Goal: Task Accomplishment & Management: Use online tool/utility

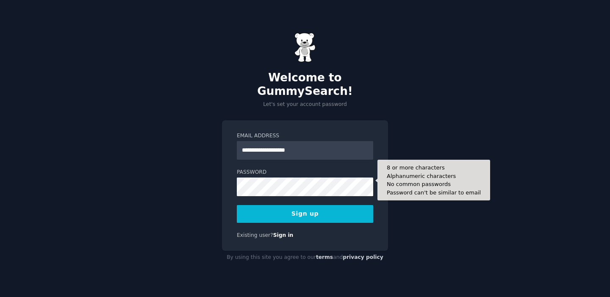
type input "**********"
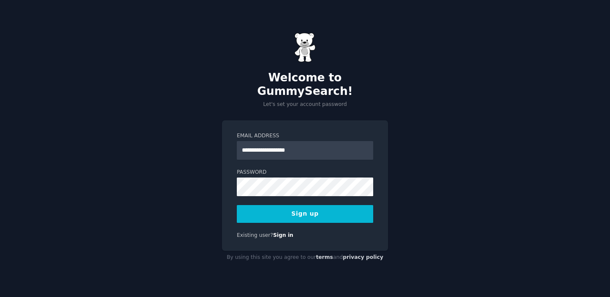
click at [300, 194] on form "**********" at bounding box center [305, 177] width 136 height 91
click at [329, 211] on button "Sign up" at bounding box center [305, 214] width 136 height 18
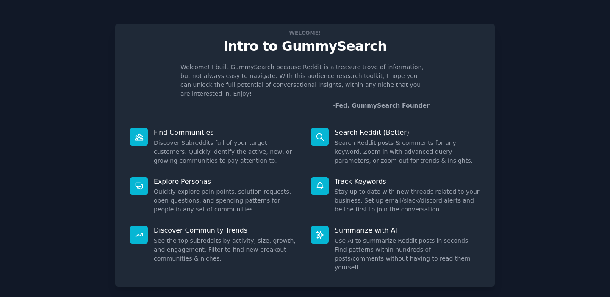
scroll to position [34, 0]
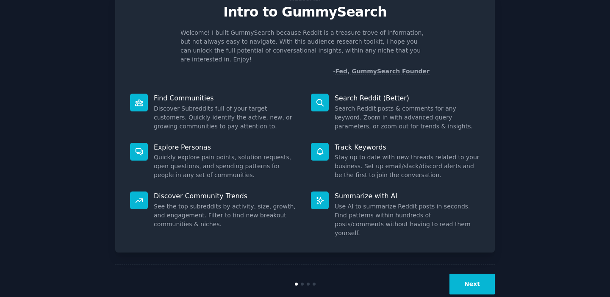
click at [469, 274] on button "Next" at bounding box center [472, 284] width 45 height 21
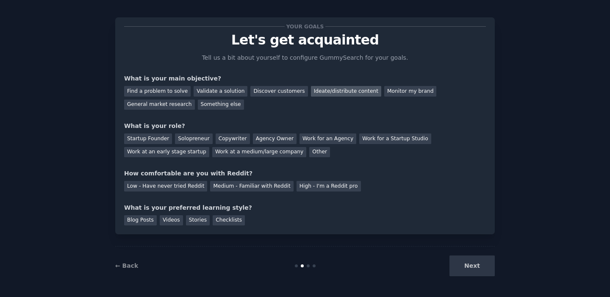
click at [342, 89] on div "Ideate/distribute content" at bounding box center [346, 91] width 70 height 11
click at [399, 92] on div "Monitor my brand" at bounding box center [410, 91] width 52 height 11
click at [284, 86] on div "Find a problem to solve Validate a solution Discover customers Ideate/distribut…" at bounding box center [305, 96] width 362 height 27
click at [328, 87] on div "Ideate/distribute content" at bounding box center [346, 91] width 70 height 11
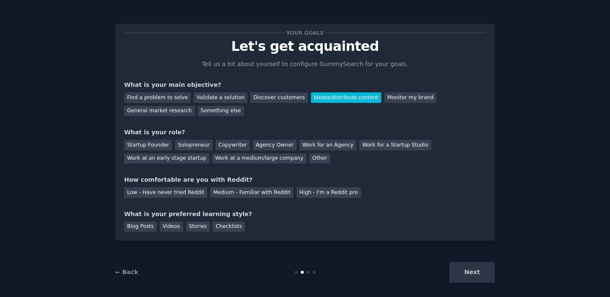
click at [272, 118] on div "Your goals Let's get acquainted Tell us a bit about yourself to configure Gummy…" at bounding box center [305, 132] width 362 height 199
click at [260, 119] on div "Your goals Let's get acquainted Tell us a bit about yourself to configure Gummy…" at bounding box center [305, 132] width 362 height 199
click at [309, 159] on div "Other" at bounding box center [319, 158] width 21 height 11
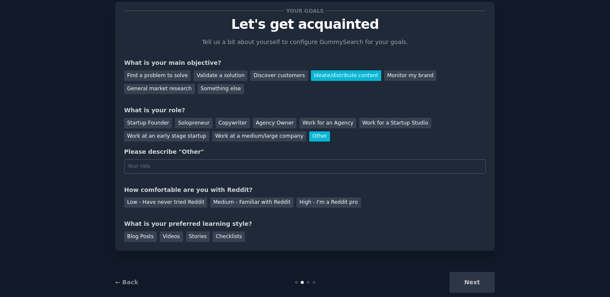
scroll to position [23, 0]
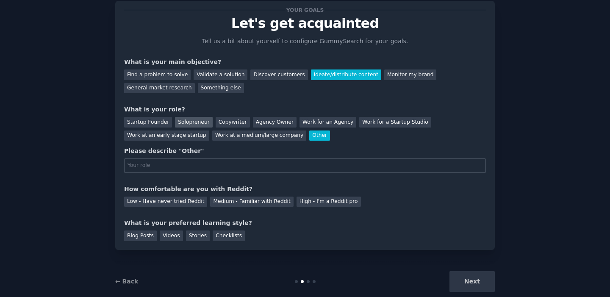
click at [197, 120] on div "Solopreneur" at bounding box center [193, 122] width 37 height 11
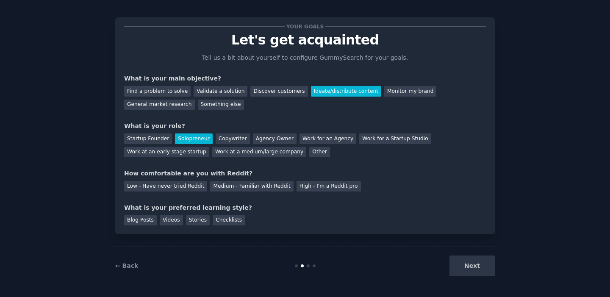
scroll to position [6, 0]
click at [220, 187] on div "Medium - Familiar with Reddit" at bounding box center [251, 186] width 83 height 11
click at [281, 225] on div "Blog Posts Videos Stories Checklists" at bounding box center [305, 219] width 362 height 14
click at [273, 221] on div "Blog Posts Videos Stories Checklists" at bounding box center [305, 219] width 362 height 14
click at [226, 219] on div "Checklists" at bounding box center [229, 220] width 32 height 11
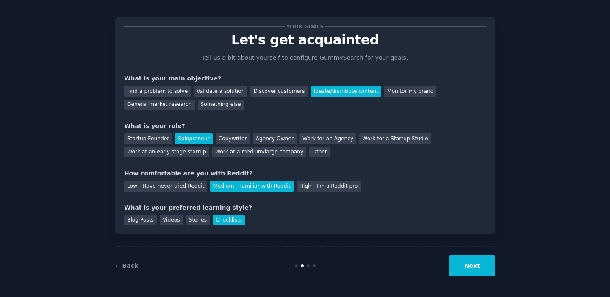
click at [471, 278] on div "← Back Next" at bounding box center [305, 265] width 380 height 39
click at [474, 272] on button "Next" at bounding box center [472, 266] width 45 height 21
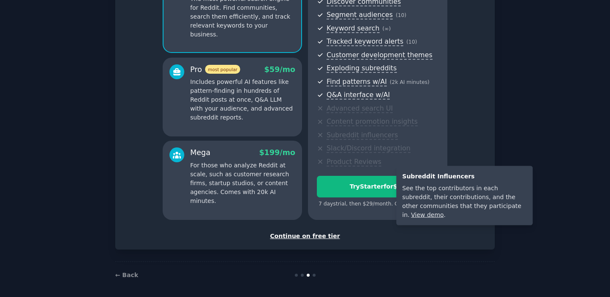
scroll to position [105, 0]
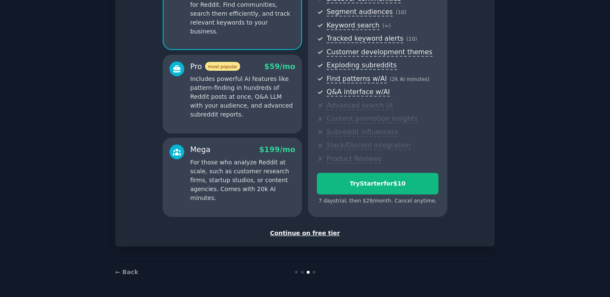
click at [321, 234] on div "Continue on free tier" at bounding box center [305, 233] width 362 height 9
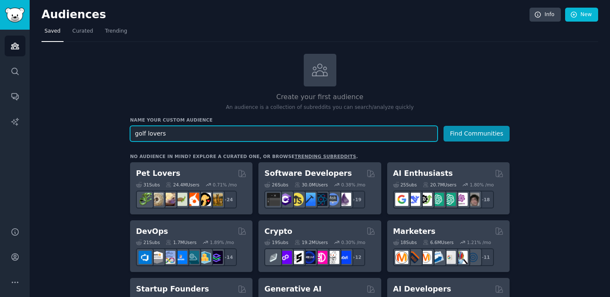
type input "golf lovers"
click at [444, 126] on button "Find Communities" at bounding box center [477, 134] width 66 height 16
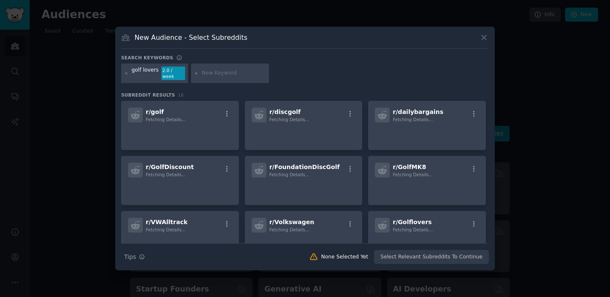
click at [326, 79] on div "golf lovers 2.0 / week" at bounding box center [305, 75] width 368 height 22
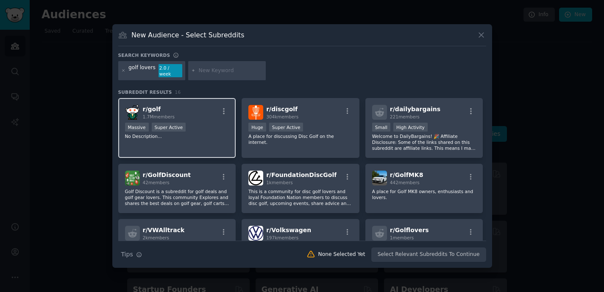
click at [194, 105] on div "r/ golf 1.7M members" at bounding box center [177, 112] width 104 height 15
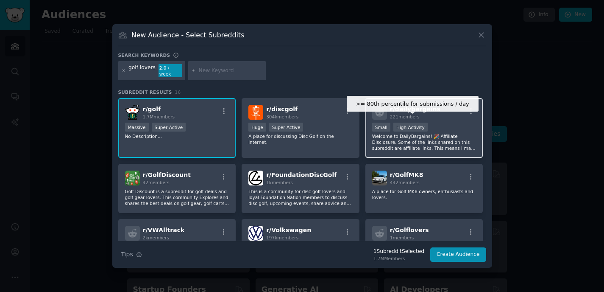
click at [418, 122] on div "High Activity" at bounding box center [410, 126] width 34 height 9
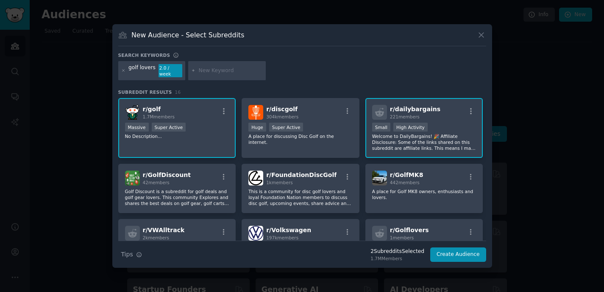
click at [436, 110] on div "r/ dailybargains 221 members" at bounding box center [424, 112] width 104 height 15
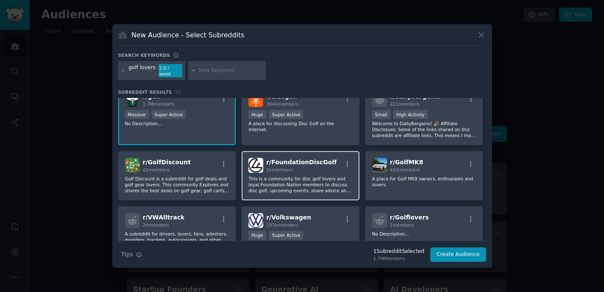
scroll to position [13, 0]
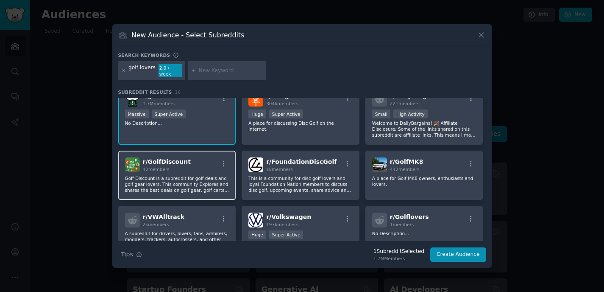
click at [191, 164] on div "r/ GolfDiscount 42 members" at bounding box center [177, 164] width 104 height 15
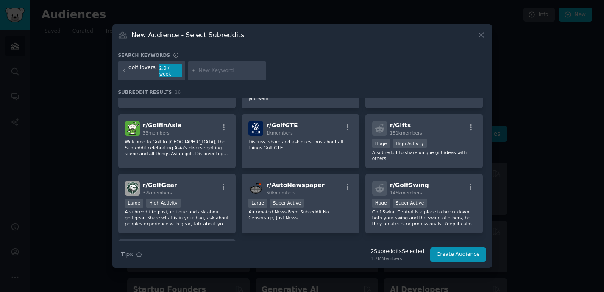
scroll to position [174, 0]
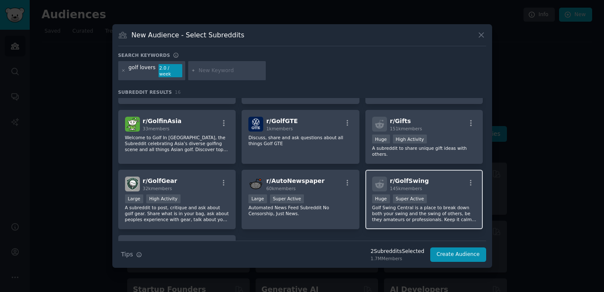
click at [428, 183] on div "r/ GolfSwing 145k members" at bounding box center [424, 183] width 104 height 15
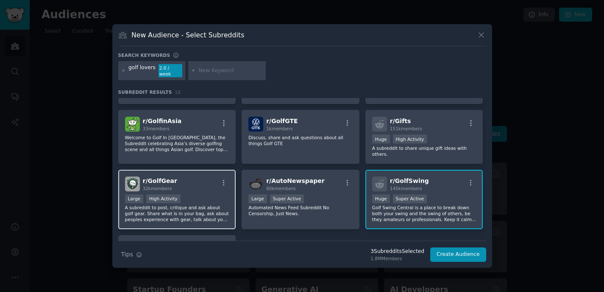
click at [194, 184] on div "r/ GolfGear 32k members" at bounding box center [177, 183] width 104 height 15
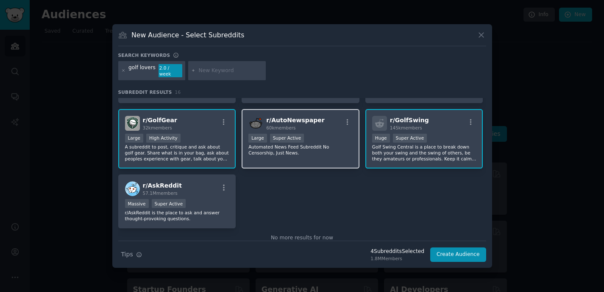
scroll to position [252, 0]
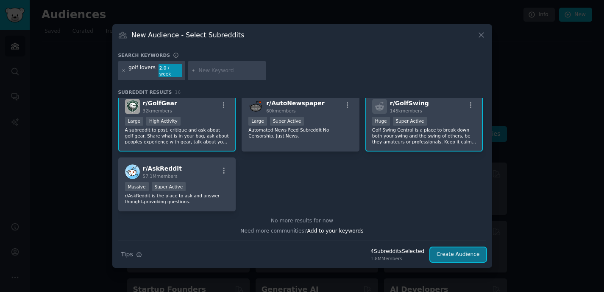
click at [471, 254] on button "Create Audience" at bounding box center [458, 254] width 56 height 14
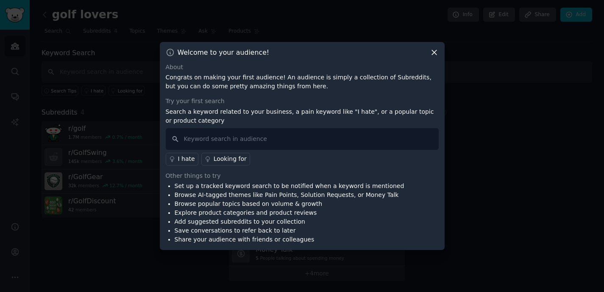
click at [433, 55] on icon at bounding box center [434, 52] width 9 height 9
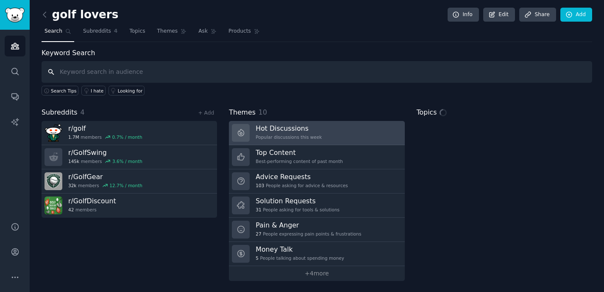
scroll to position [0, 0]
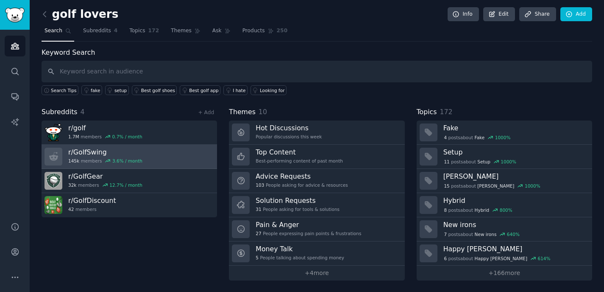
click at [86, 152] on h3 "r/ GolfSwing" at bounding box center [105, 151] width 74 height 9
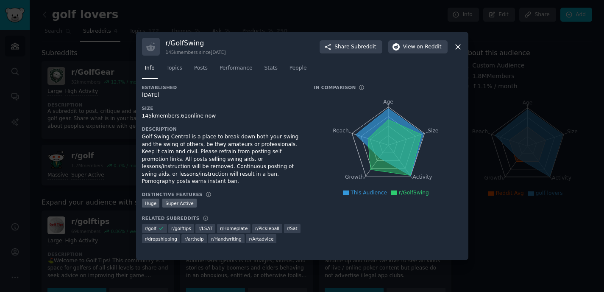
click at [457, 47] on icon at bounding box center [458, 46] width 5 height 5
